Goal: Book appointment/travel/reservation

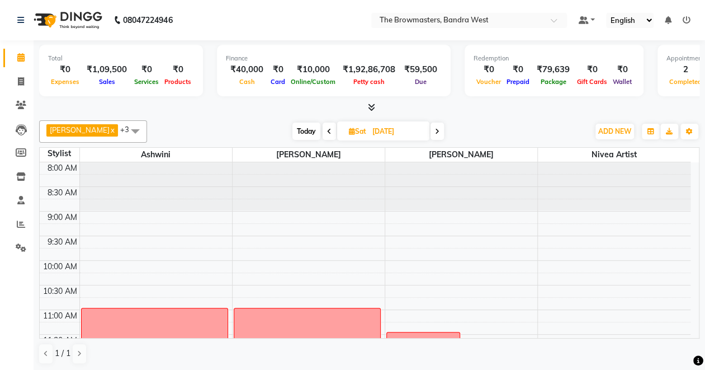
scroll to position [223, 0]
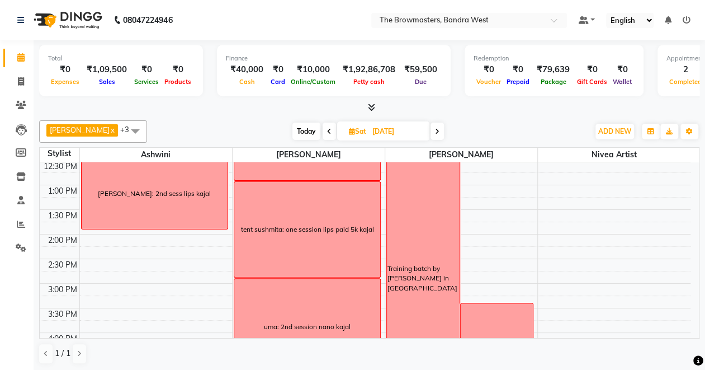
click at [305, 127] on span "Today" at bounding box center [306, 130] width 28 height 17
type input "02-09-2025"
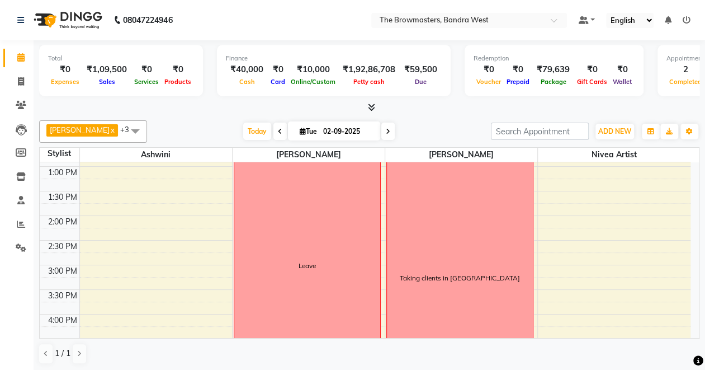
scroll to position [243, 0]
click at [253, 128] on span "Today" at bounding box center [257, 130] width 28 height 17
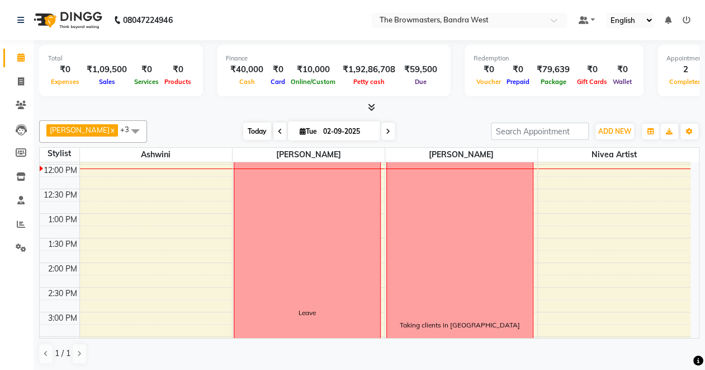
click at [256, 132] on span "Today" at bounding box center [257, 130] width 28 height 17
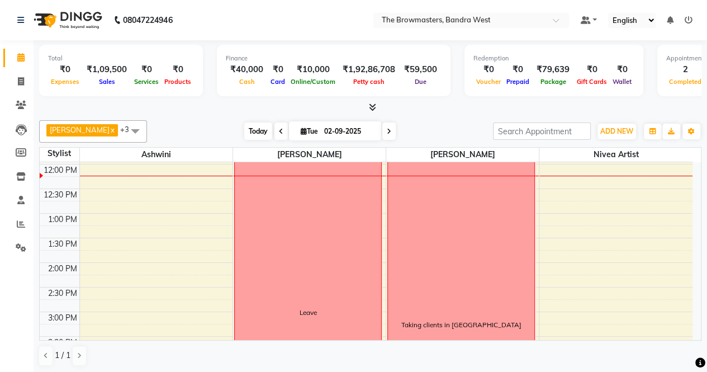
click at [252, 134] on span "Today" at bounding box center [258, 130] width 28 height 17
click at [347, 130] on input "02-09-2025" at bounding box center [349, 131] width 56 height 17
select select "9"
select select "2025"
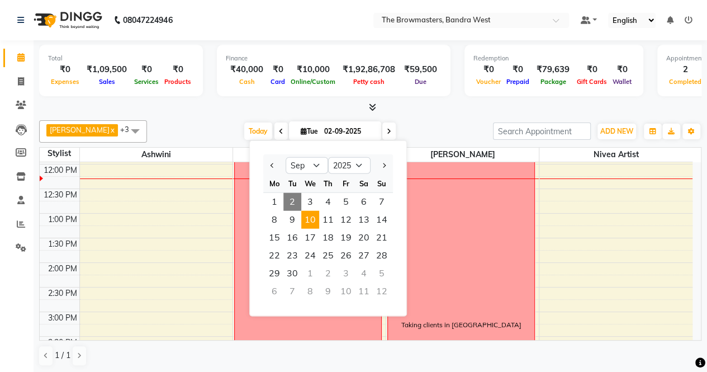
click at [318, 220] on span "10" at bounding box center [310, 220] width 18 height 18
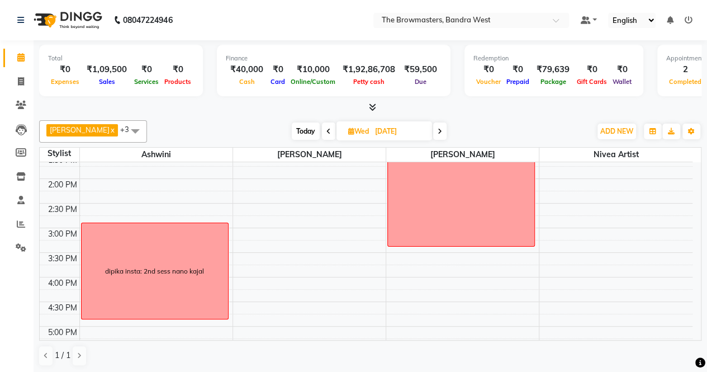
scroll to position [277, 0]
click at [446, 128] on span at bounding box center [439, 130] width 13 height 17
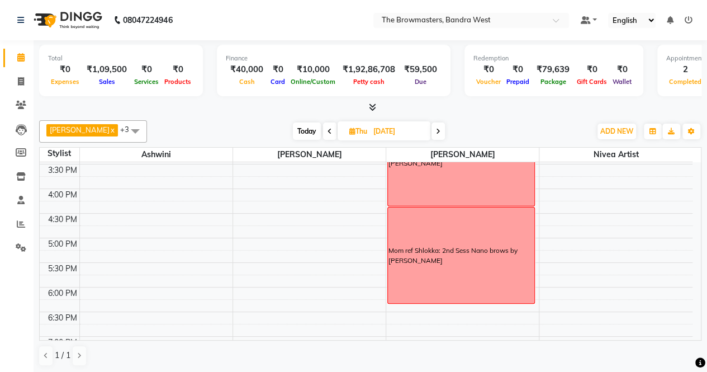
scroll to position [374, 0]
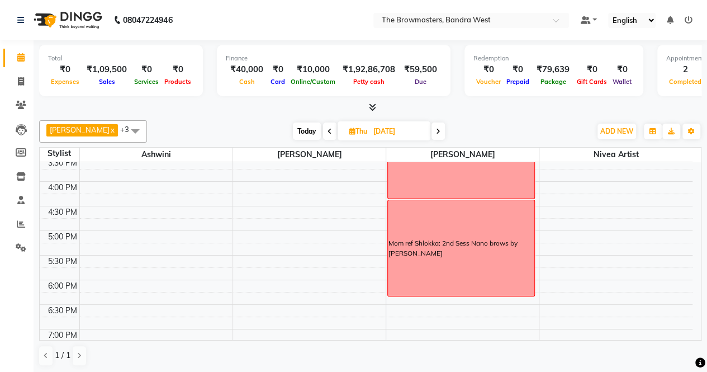
click at [439, 129] on icon at bounding box center [438, 131] width 4 height 7
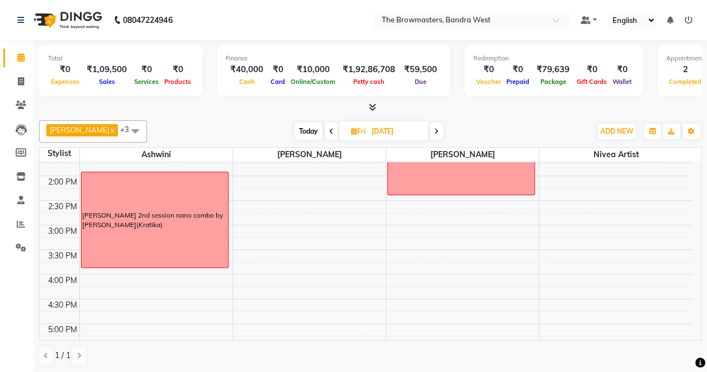
scroll to position [291, 0]
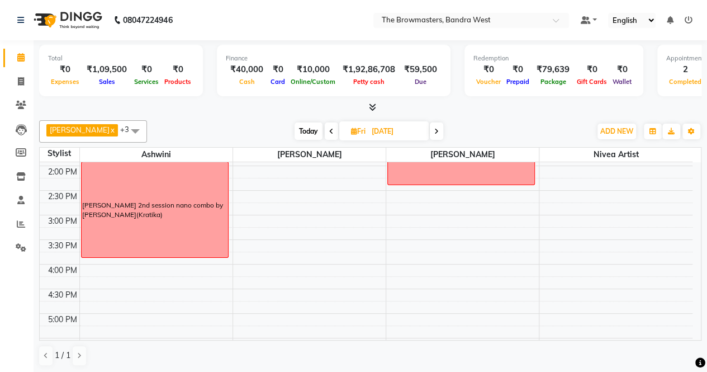
click at [299, 135] on span "Today" at bounding box center [309, 130] width 28 height 17
type input "02-09-2025"
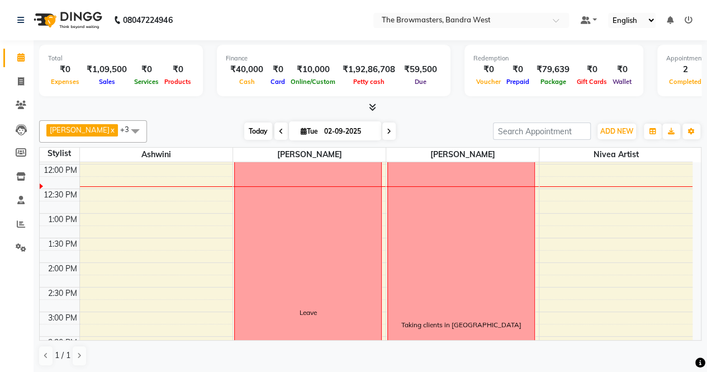
click at [264, 127] on span "Today" at bounding box center [258, 130] width 28 height 17
click at [335, 129] on input "02-09-2025" at bounding box center [349, 131] width 56 height 17
select select "9"
select select "2025"
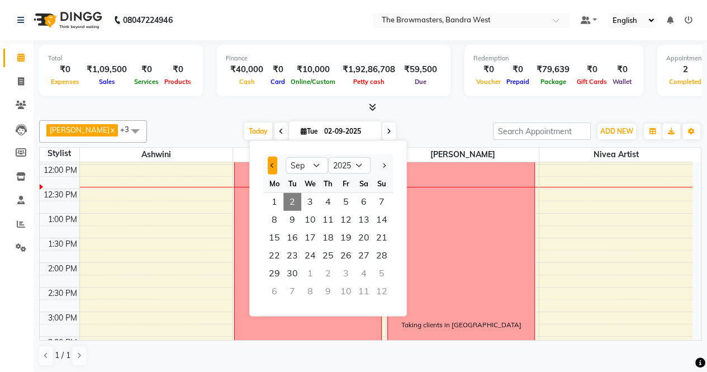
click at [271, 165] on span "Previous month" at bounding box center [273, 165] width 4 height 4
select select "7"
click at [367, 257] on span "26" at bounding box center [364, 256] width 18 height 18
type input "[DATE]"
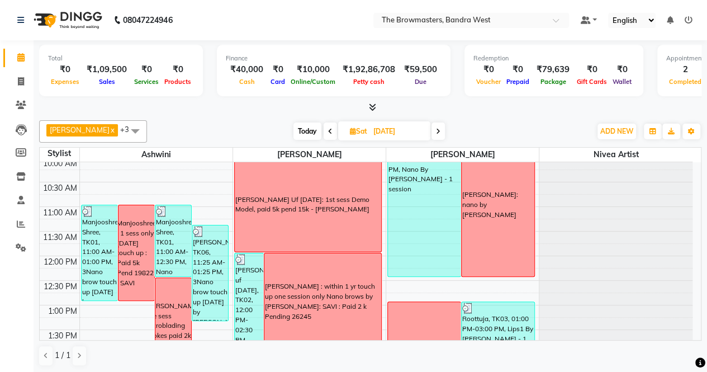
scroll to position [104, 0]
click at [399, 126] on input "[DATE]" at bounding box center [398, 131] width 56 height 17
select select "7"
select select "2025"
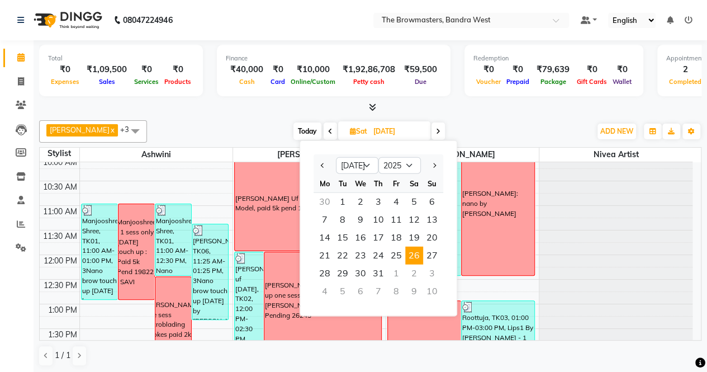
click at [308, 136] on span "Today" at bounding box center [307, 130] width 28 height 17
type input "02-09-2025"
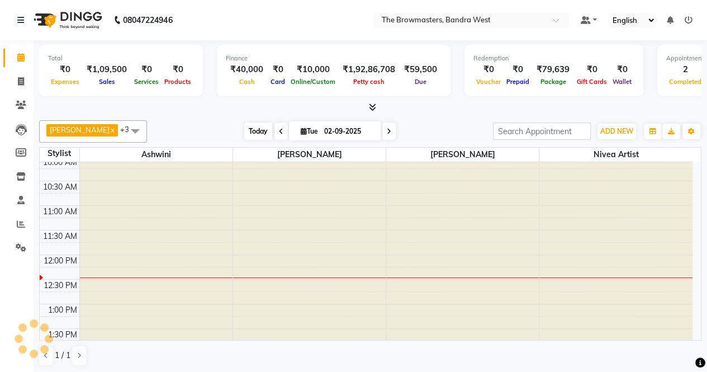
scroll to position [195, 0]
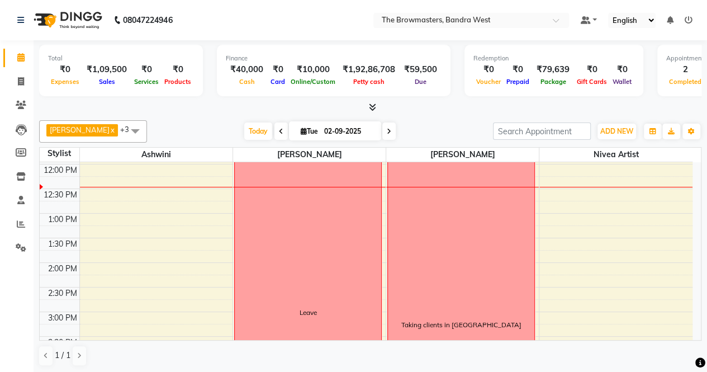
click at [325, 131] on input "02-09-2025" at bounding box center [349, 131] width 56 height 17
select select "9"
select select "2025"
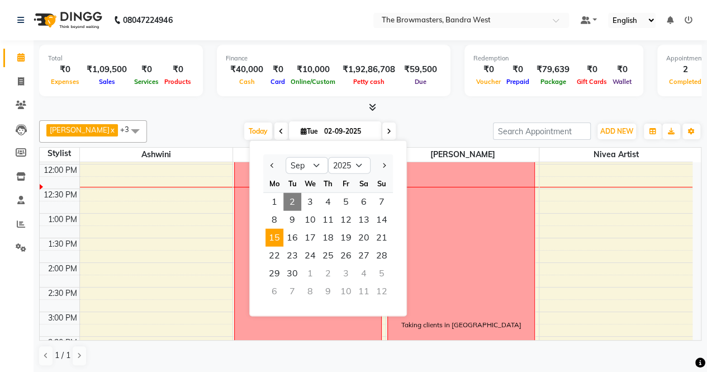
click at [273, 235] on span "15" at bounding box center [275, 238] width 18 height 18
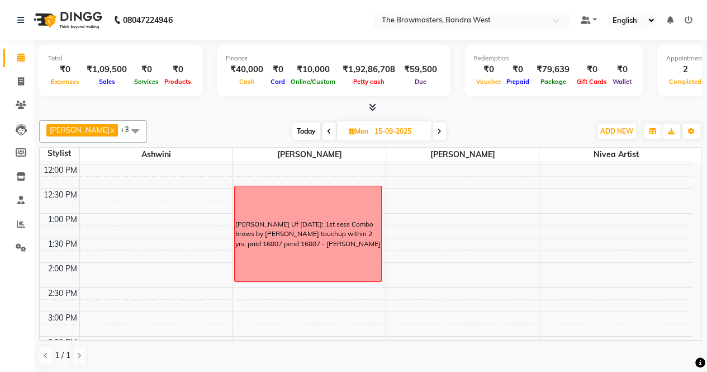
click at [438, 129] on span at bounding box center [439, 130] width 13 height 17
type input "16-09-2025"
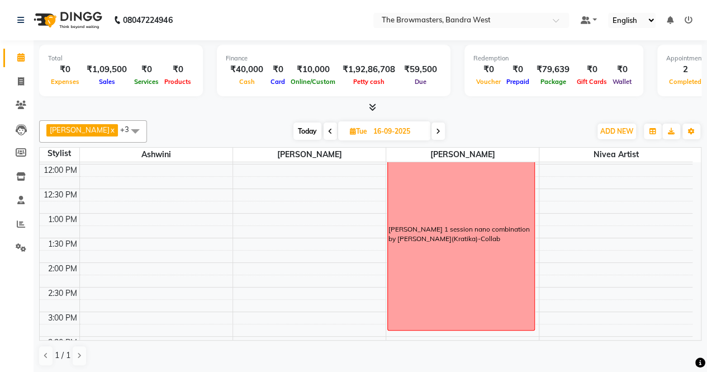
click at [362, 132] on span "Tue" at bounding box center [358, 131] width 23 height 8
select select "9"
select select "2025"
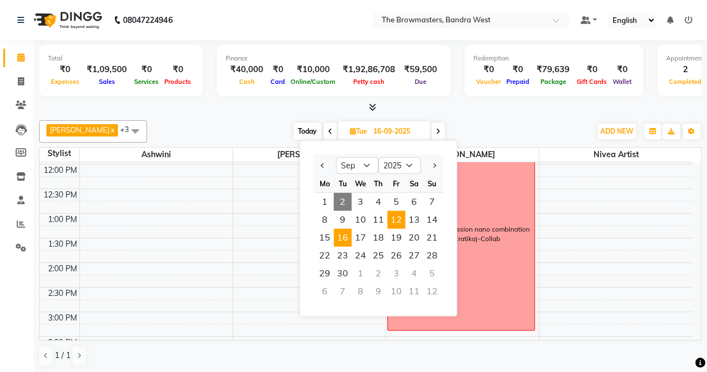
click at [397, 221] on span "12" at bounding box center [396, 220] width 18 height 18
type input "[DATE]"
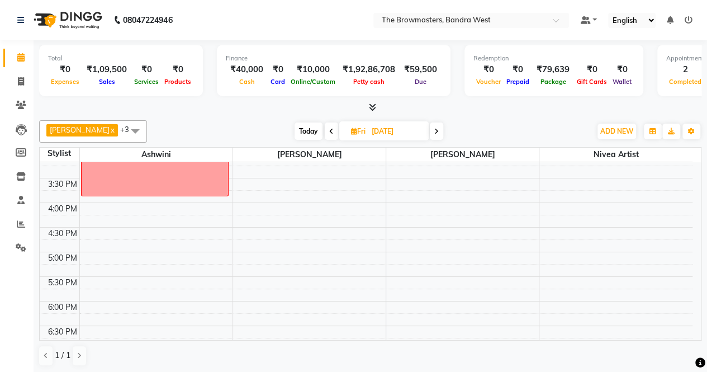
scroll to position [355, 0]
click at [412, 184] on div "8:00 AM 8:30 AM 9:00 AM 9:30 AM 10:00 AM 10:30 AM 11:00 AM 11:30 AM 12:00 PM 12…" at bounding box center [366, 126] width 653 height 639
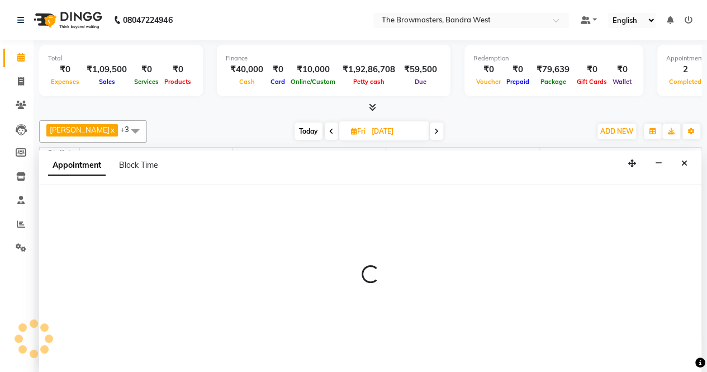
scroll to position [0, 0]
select select "64308"
select select "945"
select select "tentative"
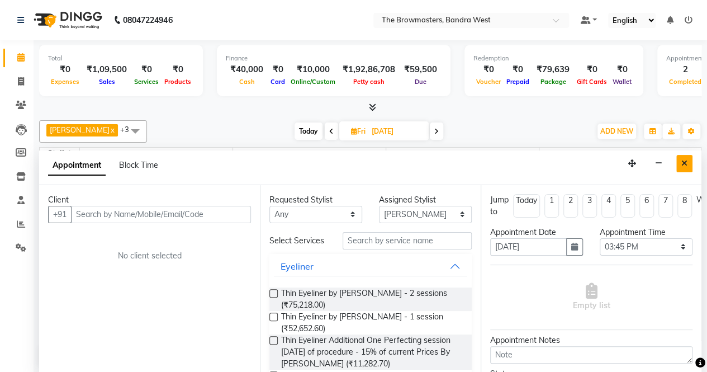
click at [686, 164] on icon "Close" at bounding box center [684, 163] width 6 height 8
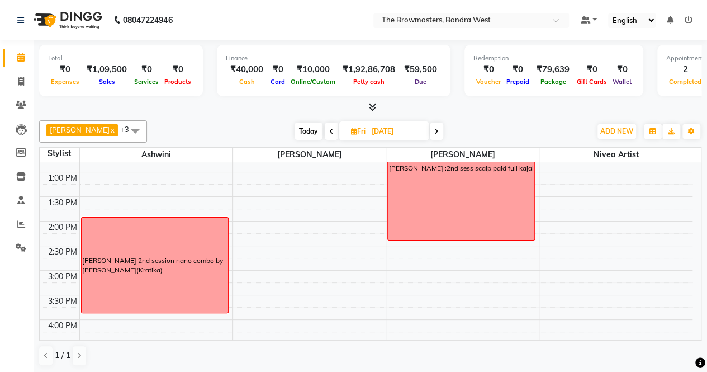
scroll to position [245, 0]
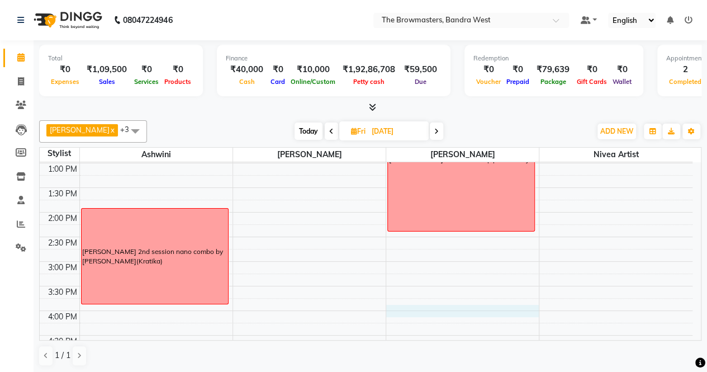
click at [413, 309] on div "8:00 AM 8:30 AM 9:00 AM 9:30 AM 10:00 AM 10:30 AM 11:00 AM 11:30 AM 12:00 PM 12…" at bounding box center [366, 236] width 653 height 639
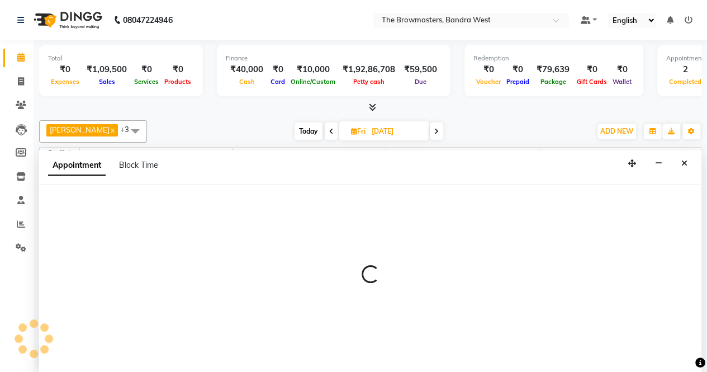
select select "64308"
select select "960"
select select "tentative"
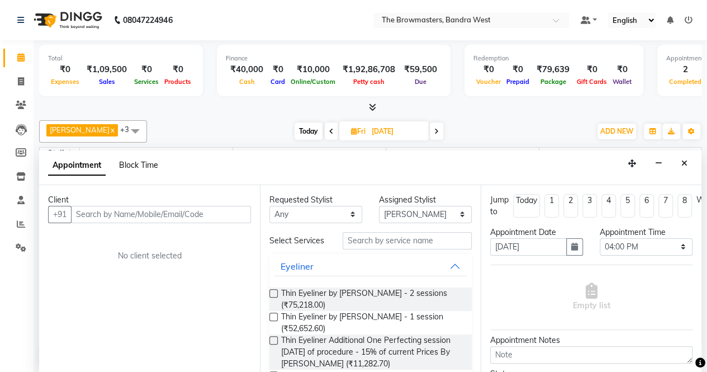
click at [139, 164] on span "Block Time" at bounding box center [138, 165] width 39 height 10
select select "64308"
select select "960"
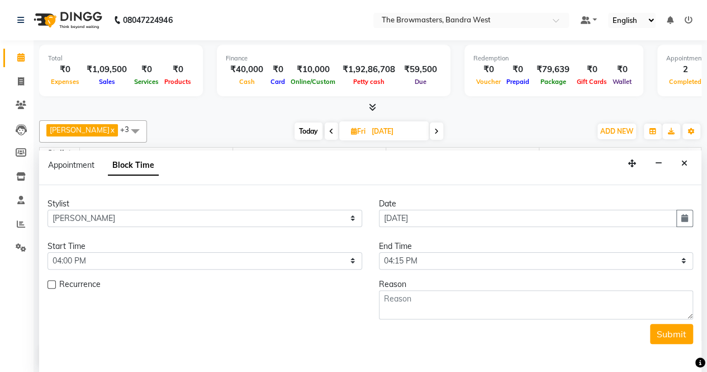
scroll to position [195, 0]
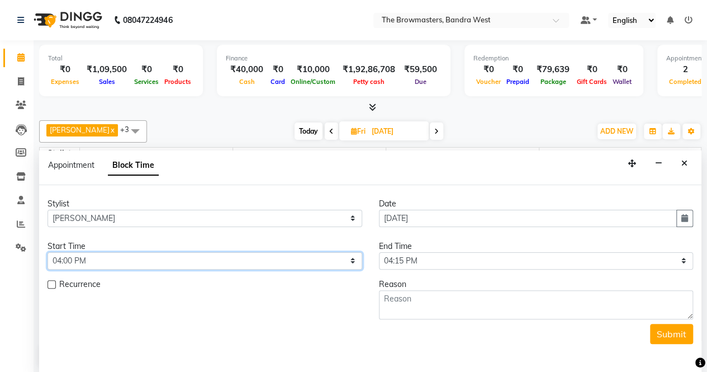
click at [110, 264] on select "Select 09:00 AM 09:15 AM 09:30 AM 09:45 AM 10:00 AM 10:15 AM 10:30 AM 10:45 AM …" at bounding box center [205, 260] width 315 height 17
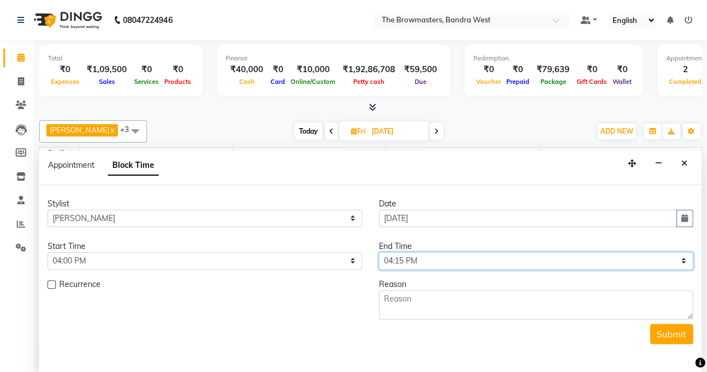
click at [477, 263] on select "Select 09:00 AM 09:15 AM 09:30 AM 09:45 AM 10:00 AM 10:15 AM 10:30 AM 10:45 AM …" at bounding box center [536, 260] width 315 height 17
select select "1080"
click at [379, 252] on select "Select 09:00 AM 09:15 AM 09:30 AM 09:45 AM 10:00 AM 10:15 AM 10:30 AM 10:45 AM …" at bounding box center [536, 260] width 315 height 17
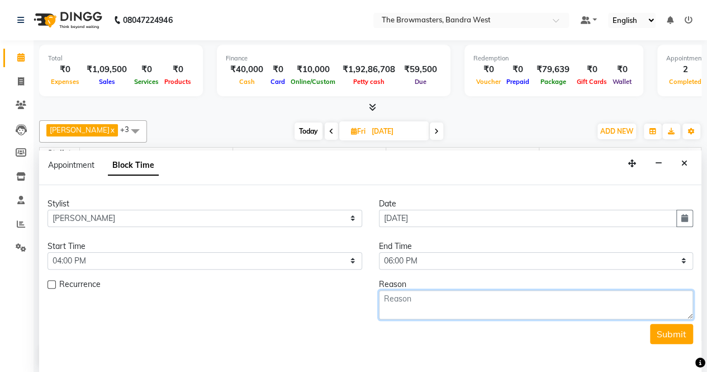
click at [426, 294] on textarea at bounding box center [536, 304] width 315 height 29
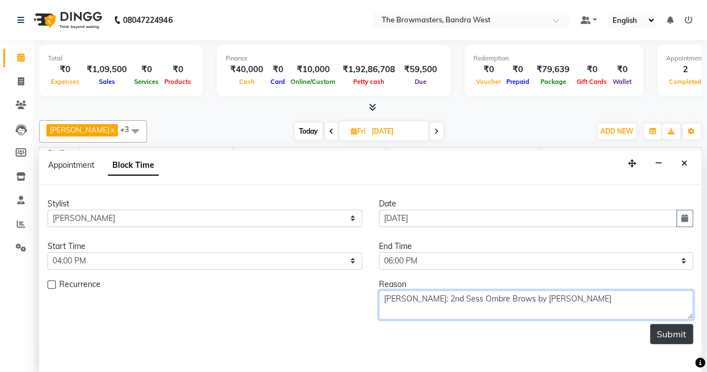
type textarea "[PERSON_NAME]: 2nd Sess Ombre Brows by [PERSON_NAME]"
click at [690, 334] on button "Submit" at bounding box center [671, 334] width 43 height 20
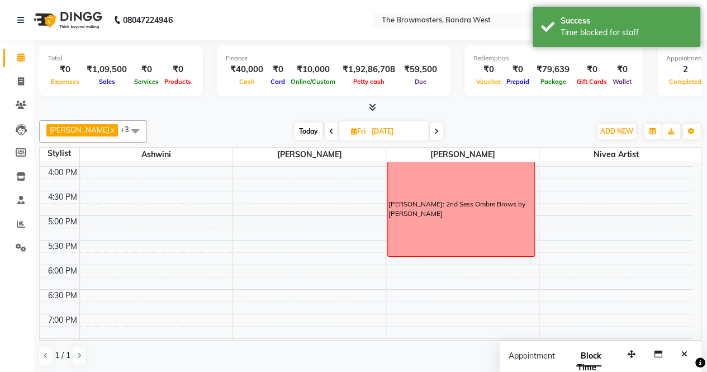
scroll to position [402, 0]
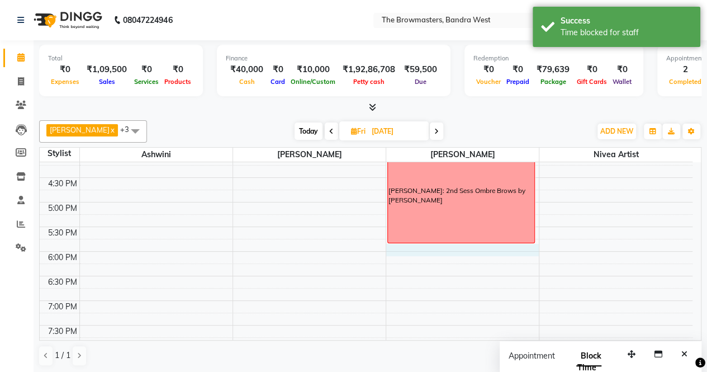
click at [406, 245] on div "8:00 AM 8:30 AM 9:00 AM 9:30 AM 10:00 AM 10:30 AM 11:00 AM 11:30 AM 12:00 PM 12…" at bounding box center [366, 79] width 653 height 639
select select "64308"
select select "1080"
select select "tentative"
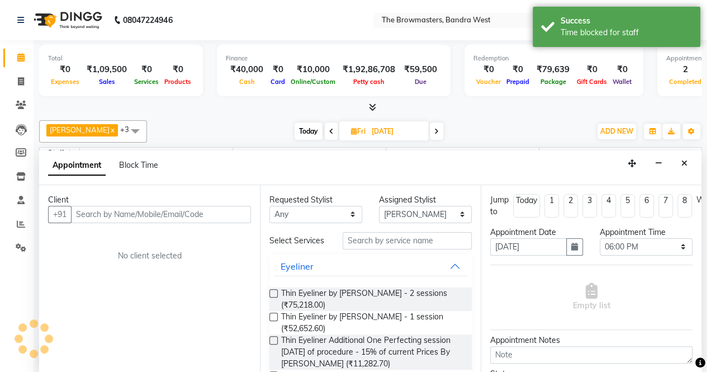
scroll to position [0, 0]
click at [129, 169] on div "Appointment Block Time" at bounding box center [110, 167] width 124 height 25
click at [126, 164] on span "Block Time" at bounding box center [138, 165] width 39 height 10
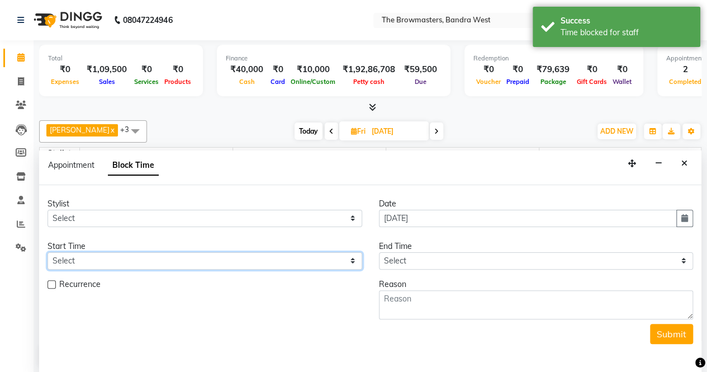
click at [108, 262] on select "Select" at bounding box center [205, 260] width 315 height 17
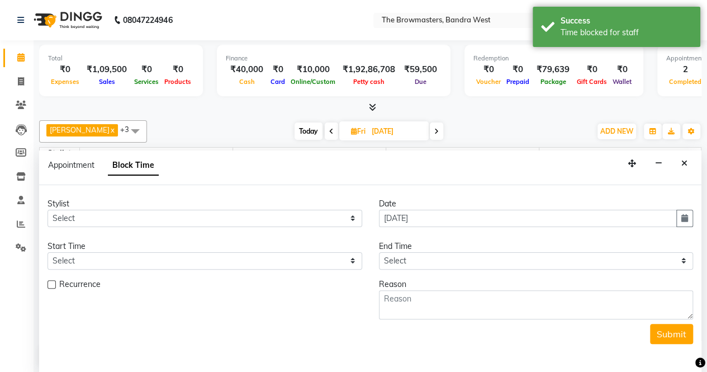
click at [692, 163] on div "Appointment Block Time" at bounding box center [370, 167] width 662 height 35
click at [688, 164] on button "Close" at bounding box center [684, 163] width 16 height 17
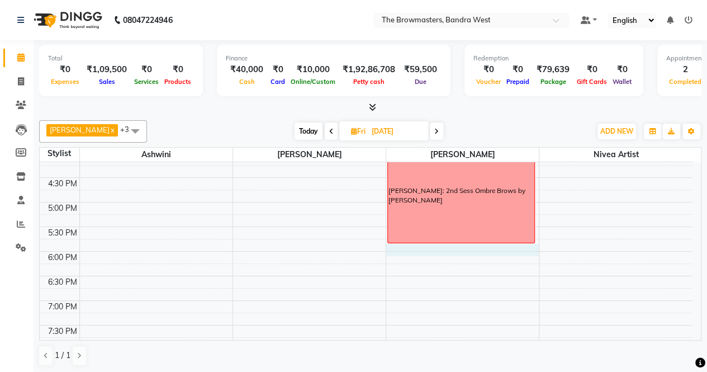
click at [471, 248] on div "8:00 AM 8:30 AM 9:00 AM 9:30 AM 10:00 AM 10:30 AM 11:00 AM 11:30 AM 12:00 PM 12…" at bounding box center [366, 79] width 653 height 639
select select "64308"
select select "tentative"
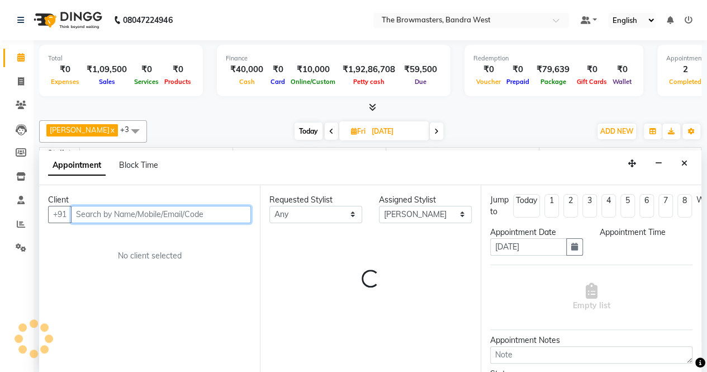
select select "1080"
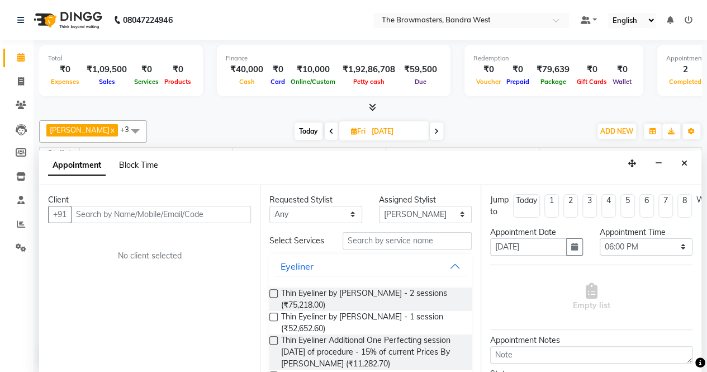
click at [130, 163] on span "Block Time" at bounding box center [138, 165] width 39 height 10
select select "64308"
select select "1080"
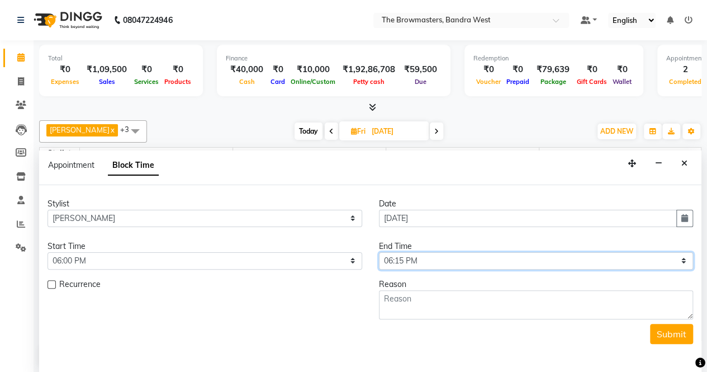
click at [408, 252] on select "Select 09:00 AM 09:15 AM 09:30 AM 09:45 AM 10:00 AM 10:15 AM 10:30 AM 10:45 AM …" at bounding box center [536, 260] width 315 height 17
select select "1200"
click at [379, 252] on select "Select 09:00 AM 09:15 AM 09:30 AM 09:45 AM 10:00 AM 10:15 AM 10:30 AM 10:45 AM …" at bounding box center [536, 260] width 315 height 17
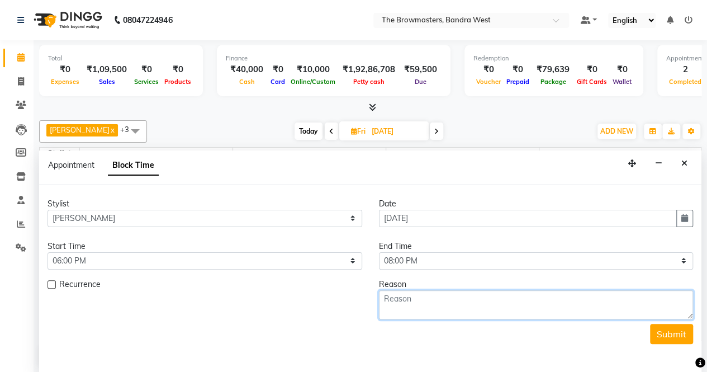
click at [415, 295] on textarea at bounding box center [536, 304] width 315 height 29
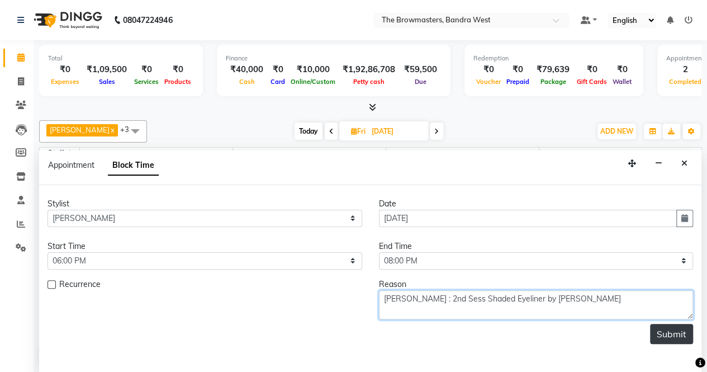
type textarea "[PERSON_NAME] : 2nd Sess Shaded Eyeliner by [PERSON_NAME]"
click at [673, 324] on button "Submit" at bounding box center [671, 334] width 43 height 20
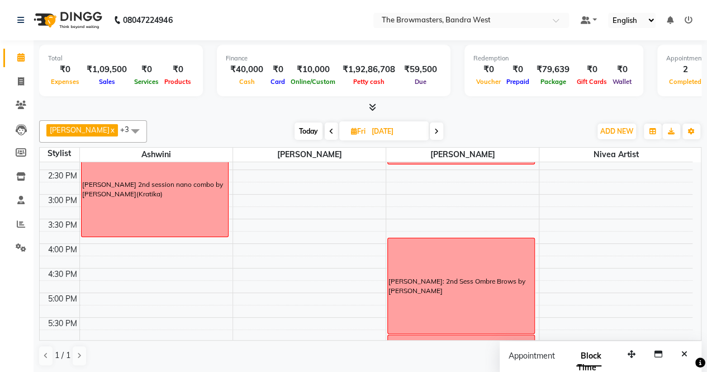
scroll to position [306, 0]
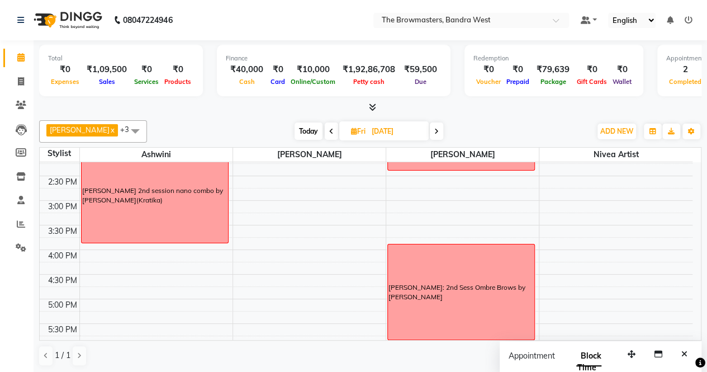
click at [437, 130] on icon at bounding box center [436, 131] width 4 height 7
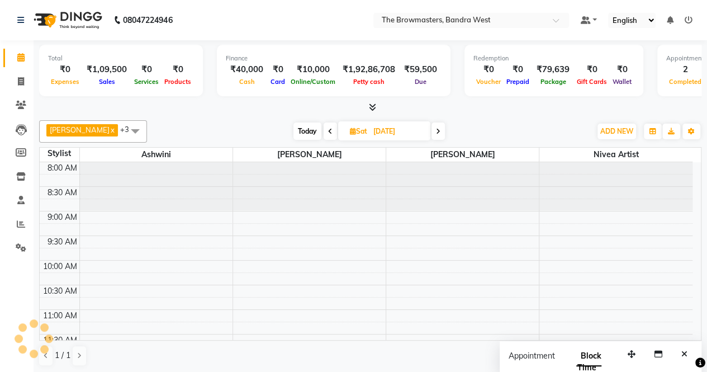
scroll to position [195, 0]
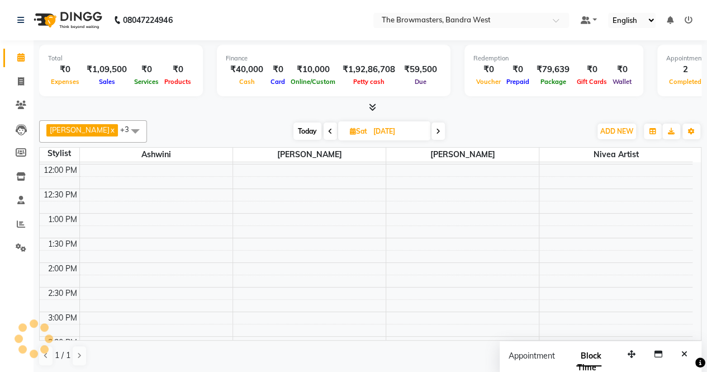
click at [440, 132] on icon at bounding box center [438, 131] width 4 height 7
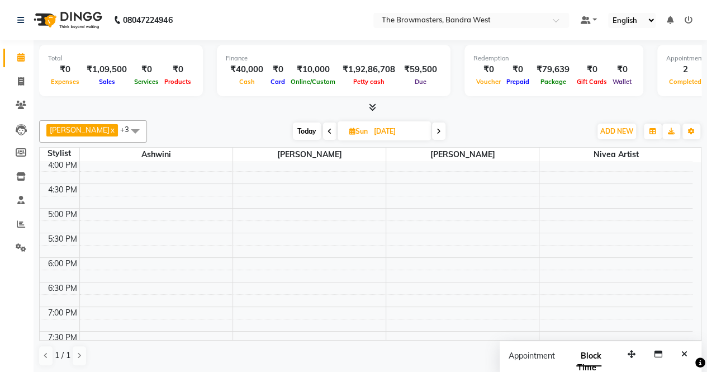
scroll to position [408, 0]
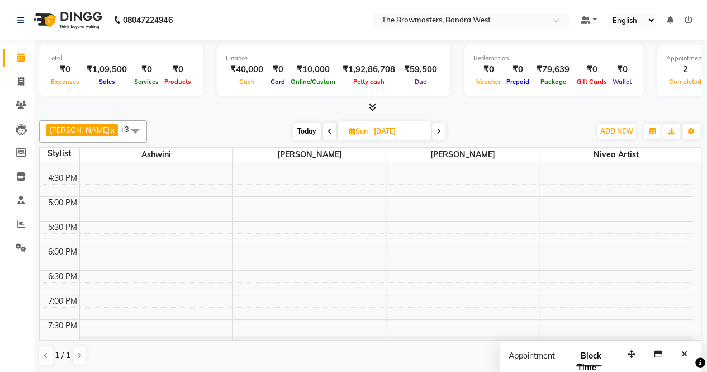
click at [333, 130] on span at bounding box center [329, 130] width 13 height 17
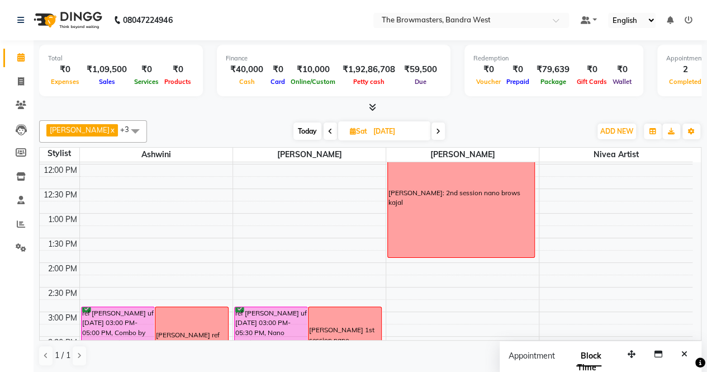
click at [333, 130] on span at bounding box center [330, 130] width 13 height 17
type input "[DATE]"
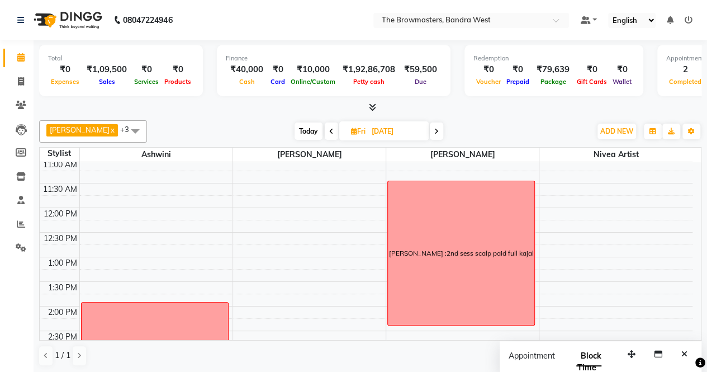
scroll to position [158, 0]
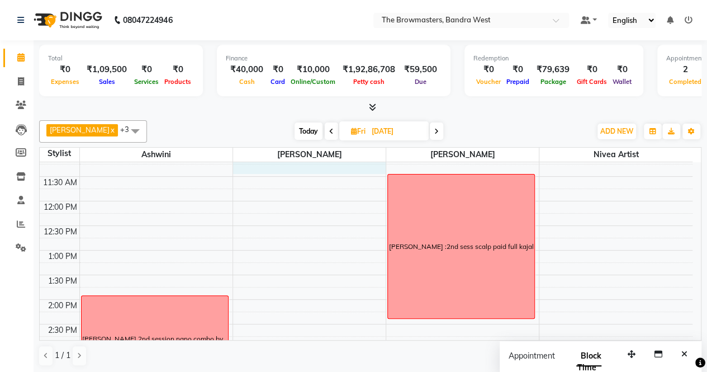
click at [340, 164] on div "8:00 AM 8:30 AM 9:00 AM 9:30 AM 10:00 AM 10:30 AM 11:00 AM 11:30 AM 12:00 PM 12…" at bounding box center [366, 323] width 653 height 639
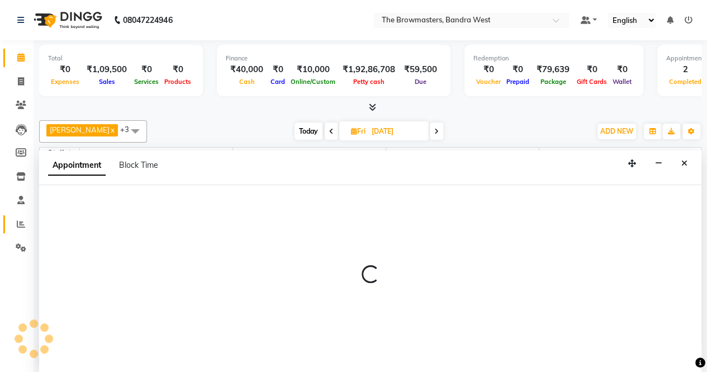
select select "64307"
select select "675"
select select "tentative"
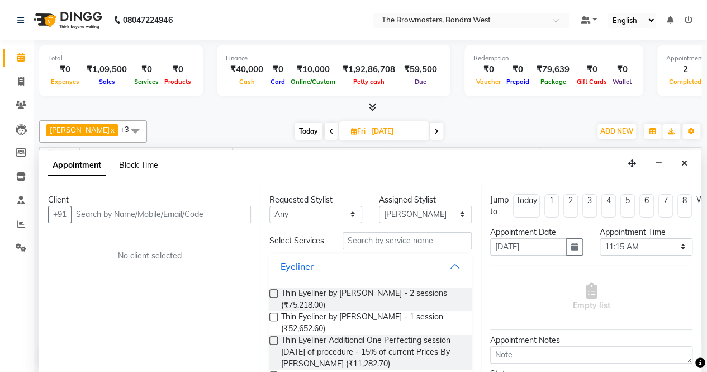
scroll to position [0, 0]
click at [126, 162] on span "Block Time" at bounding box center [138, 165] width 39 height 10
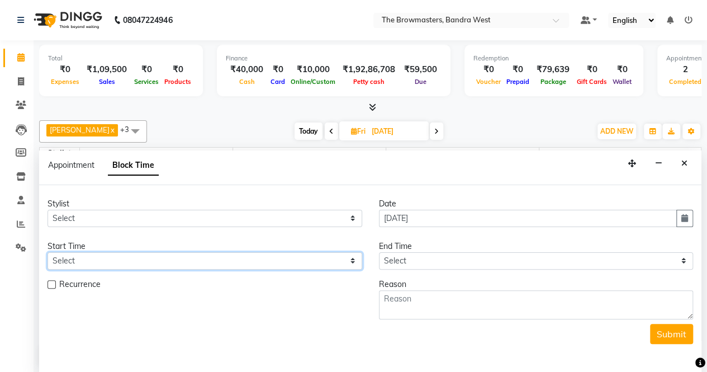
click at [96, 260] on select "Select" at bounding box center [205, 260] width 315 height 17
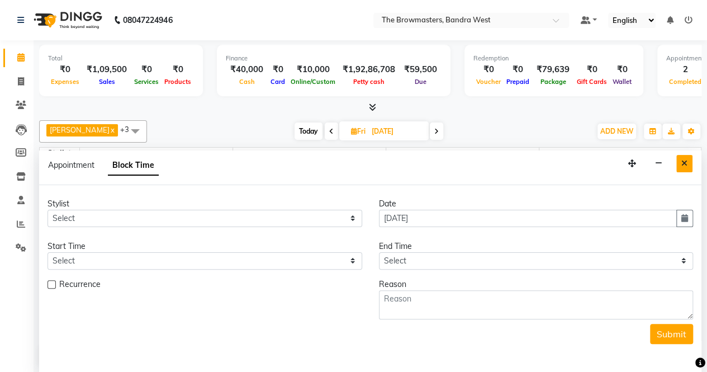
click at [682, 162] on icon "Close" at bounding box center [684, 163] width 6 height 8
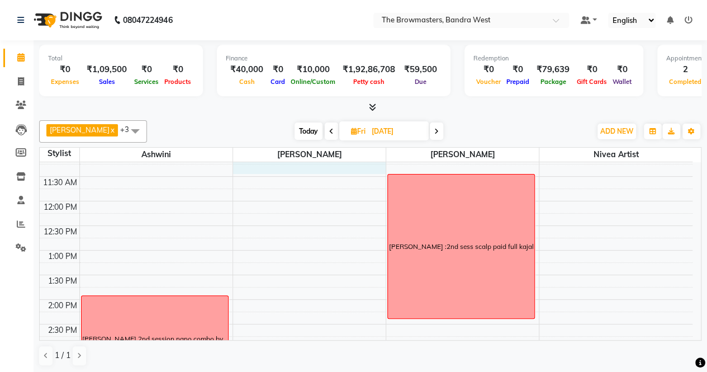
click at [347, 165] on div "8:00 AM 8:30 AM 9:00 AM 9:30 AM 10:00 AM 10:30 AM 11:00 AM 11:30 AM 12:00 PM 12…" at bounding box center [366, 323] width 653 height 639
select select "64307"
select select "675"
select select "tentative"
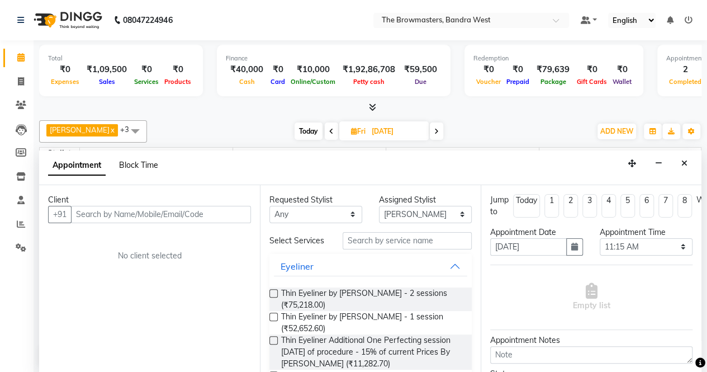
click at [143, 164] on span "Block Time" at bounding box center [138, 165] width 39 height 10
select select "64307"
select select "675"
select select "690"
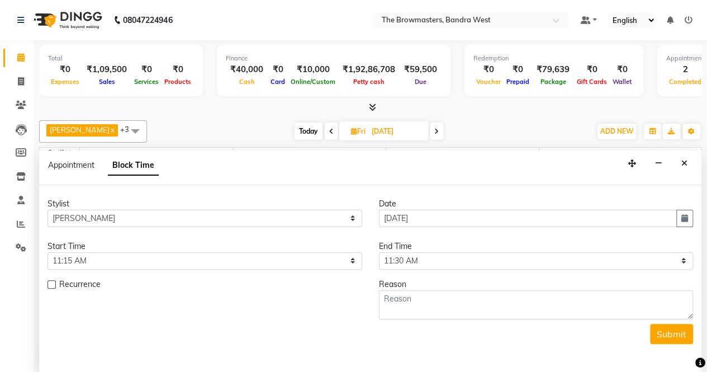
scroll to position [195, 0]
click at [89, 248] on div "Start Time" at bounding box center [205, 246] width 315 height 12
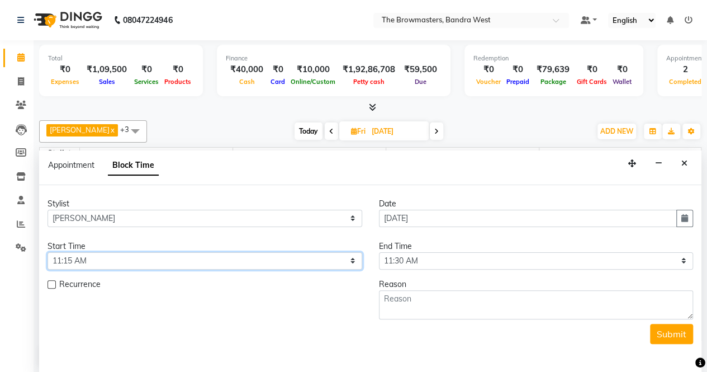
click at [89, 255] on select "Select 09:00 AM 09:15 AM 09:30 AM 09:45 AM 10:00 AM 10:15 AM 10:30 AM 10:45 AM …" at bounding box center [205, 260] width 315 height 17
select select "660"
click at [48, 252] on select "Select 09:00 AM 09:15 AM 09:30 AM 09:45 AM 10:00 AM 10:15 AM 10:30 AM 10:45 AM …" at bounding box center [205, 260] width 315 height 17
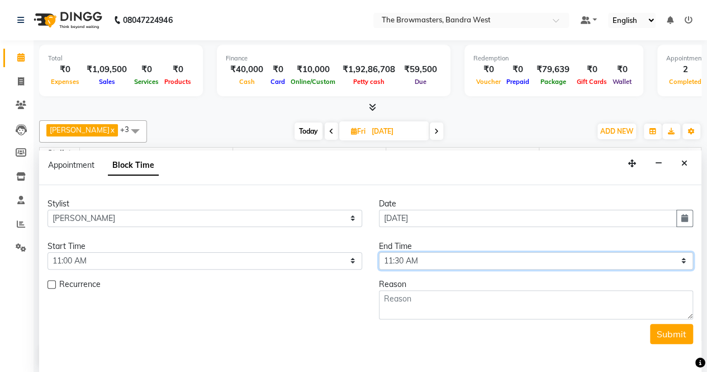
click at [435, 257] on select "Select 09:00 AM 09:15 AM 09:30 AM 09:45 AM 10:00 AM 10:15 AM 10:30 AM 10:45 AM …" at bounding box center [536, 260] width 315 height 17
select select "750"
click at [379, 252] on select "Select 09:00 AM 09:15 AM 09:30 AM 09:45 AM 10:00 AM 10:15 AM 10:30 AM 10:45 AM …" at bounding box center [536, 260] width 315 height 17
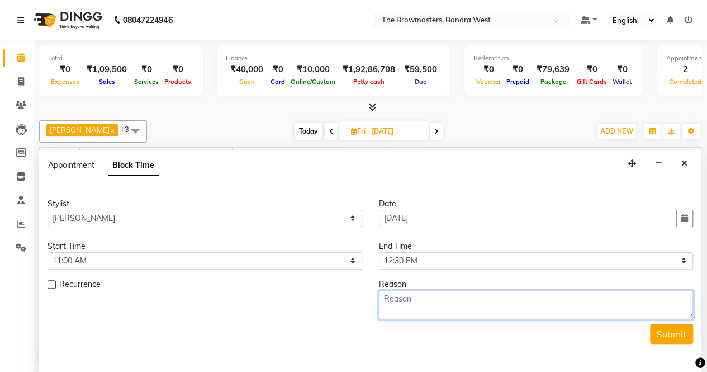
click at [433, 300] on textarea at bounding box center [536, 304] width 315 height 29
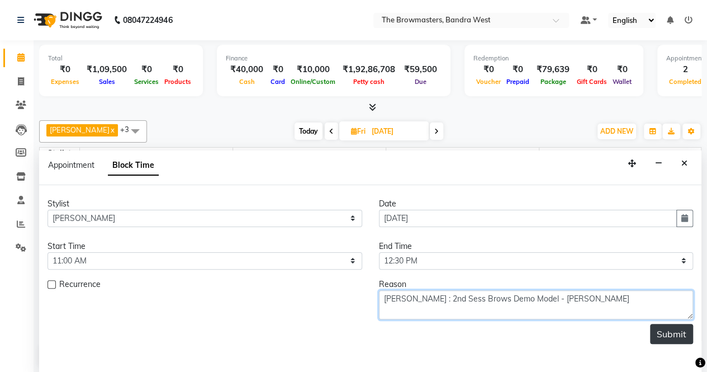
type textarea "[PERSON_NAME] : 2nd Sess Brows Demo Model - [PERSON_NAME]"
click at [678, 329] on button "Submit" at bounding box center [671, 334] width 43 height 20
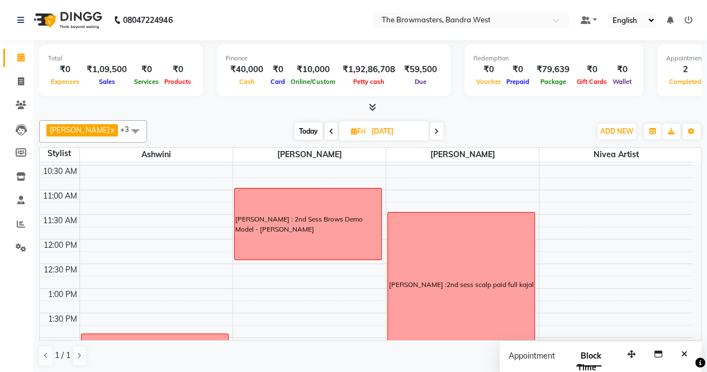
scroll to position [117, 0]
